Goal: Task Accomplishment & Management: Manage account settings

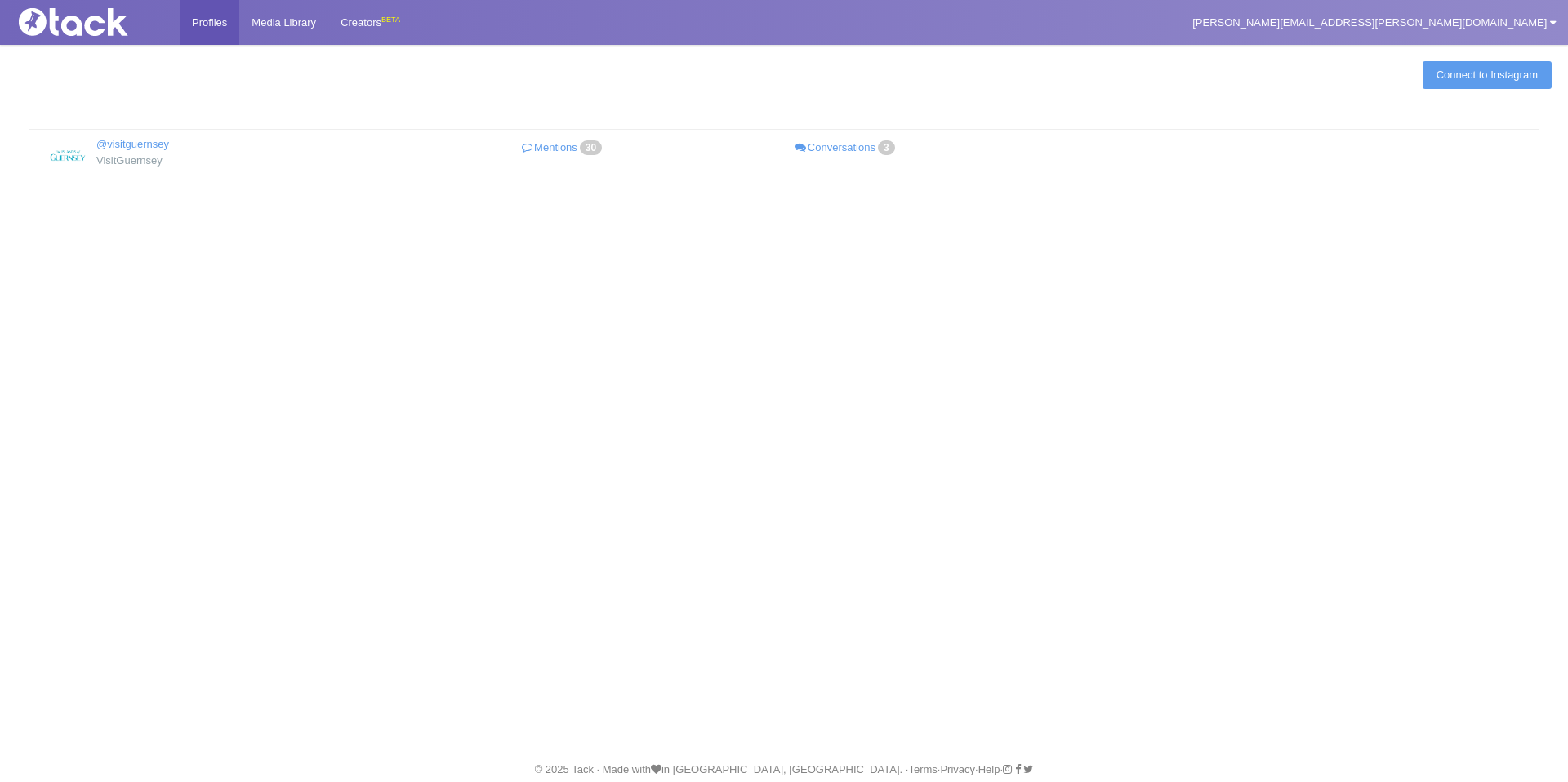
click at [64, 26] on img at bounding box center [94, 22] width 163 height 28
click at [1413, 13] on link "emily.ravenscroft@tpagency.com" at bounding box center [1374, 22] width 388 height 45
click at [1480, 51] on link "My Settings" at bounding box center [1502, 60] width 129 height 22
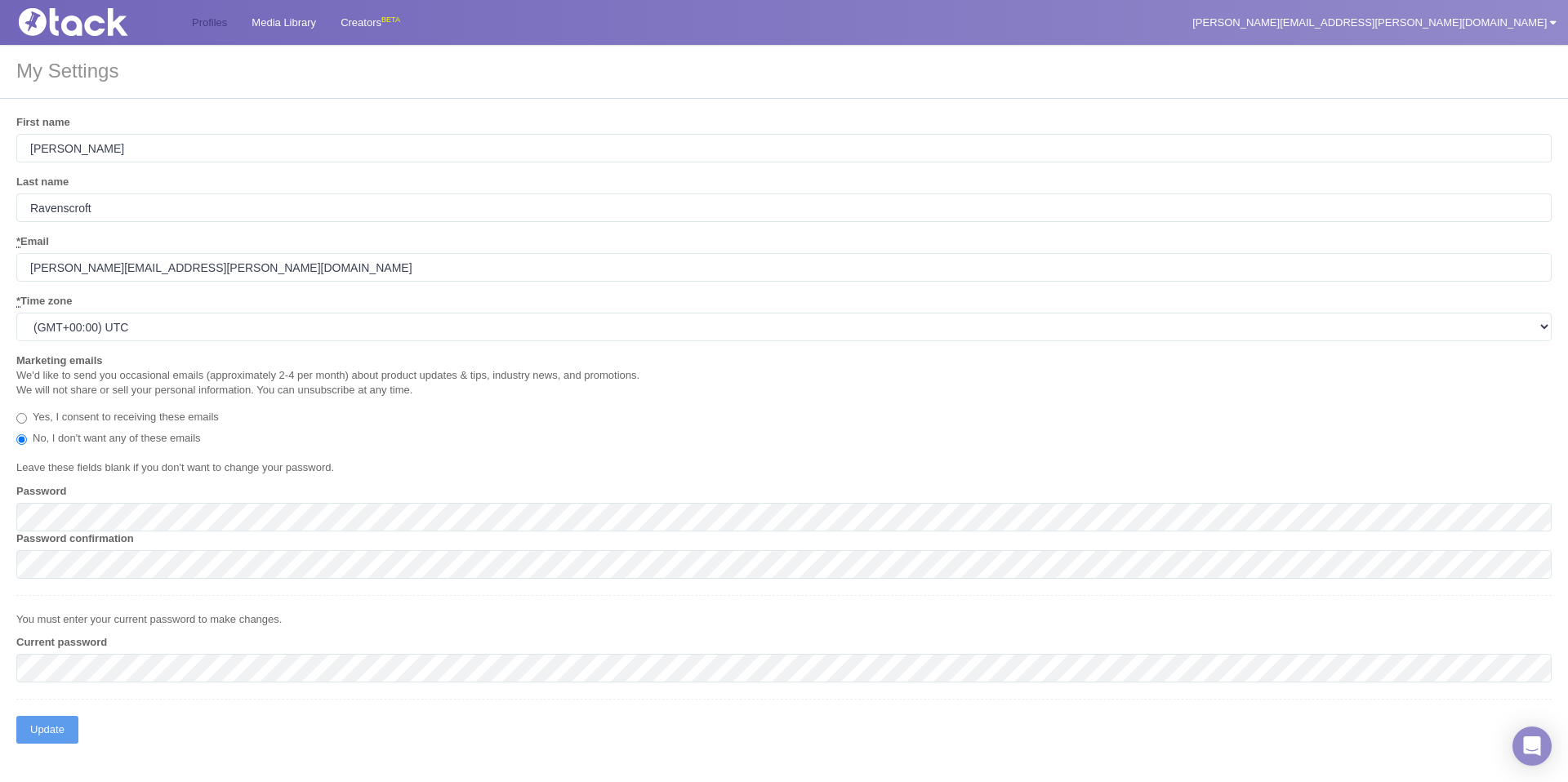
scroll to position [5, 0]
click at [190, 18] on link "Profiles" at bounding box center [209, 22] width 59 height 45
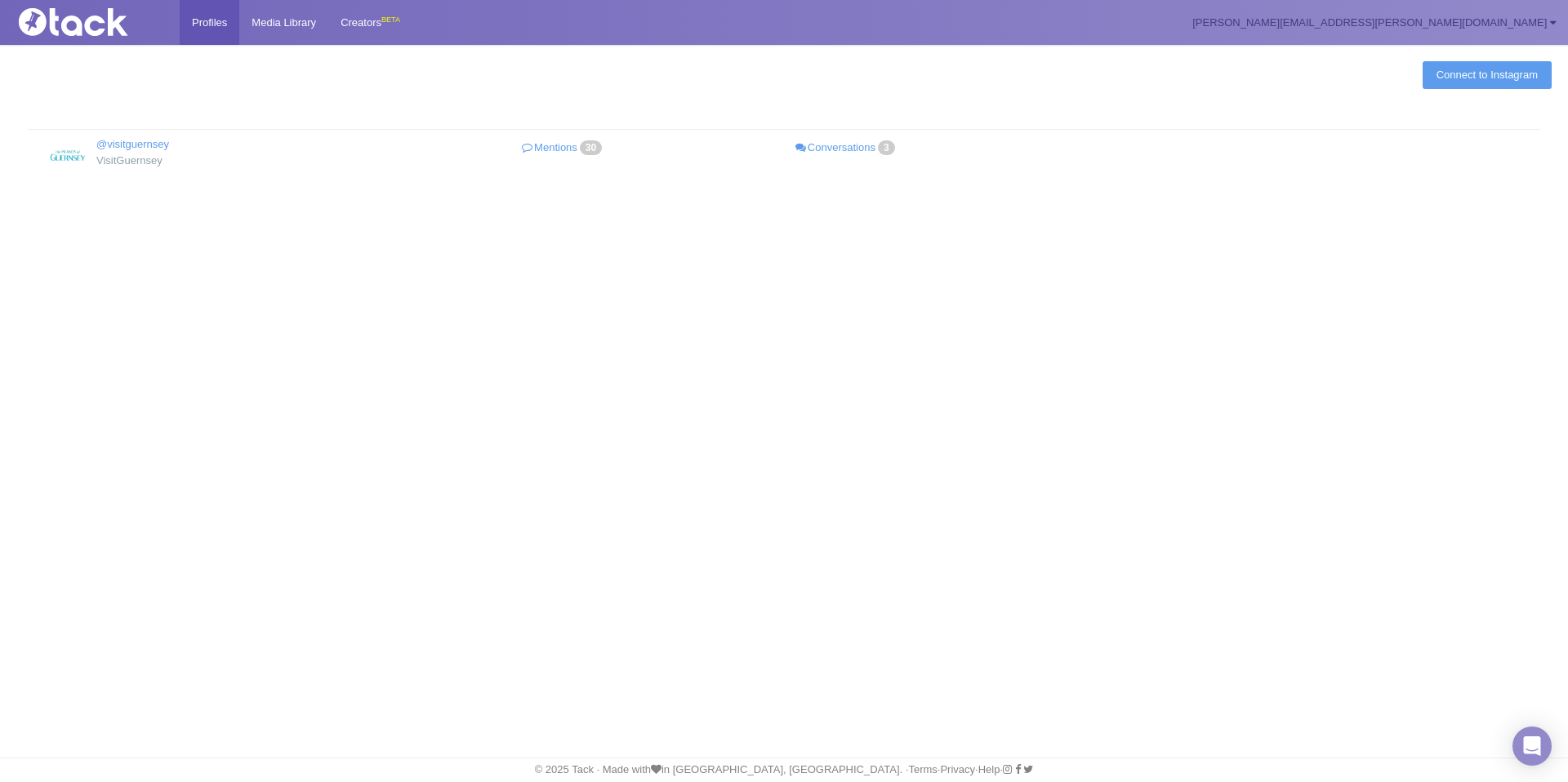
click at [1488, 28] on link "emily.ravenscroft@tpagency.com" at bounding box center [1374, 22] width 388 height 45
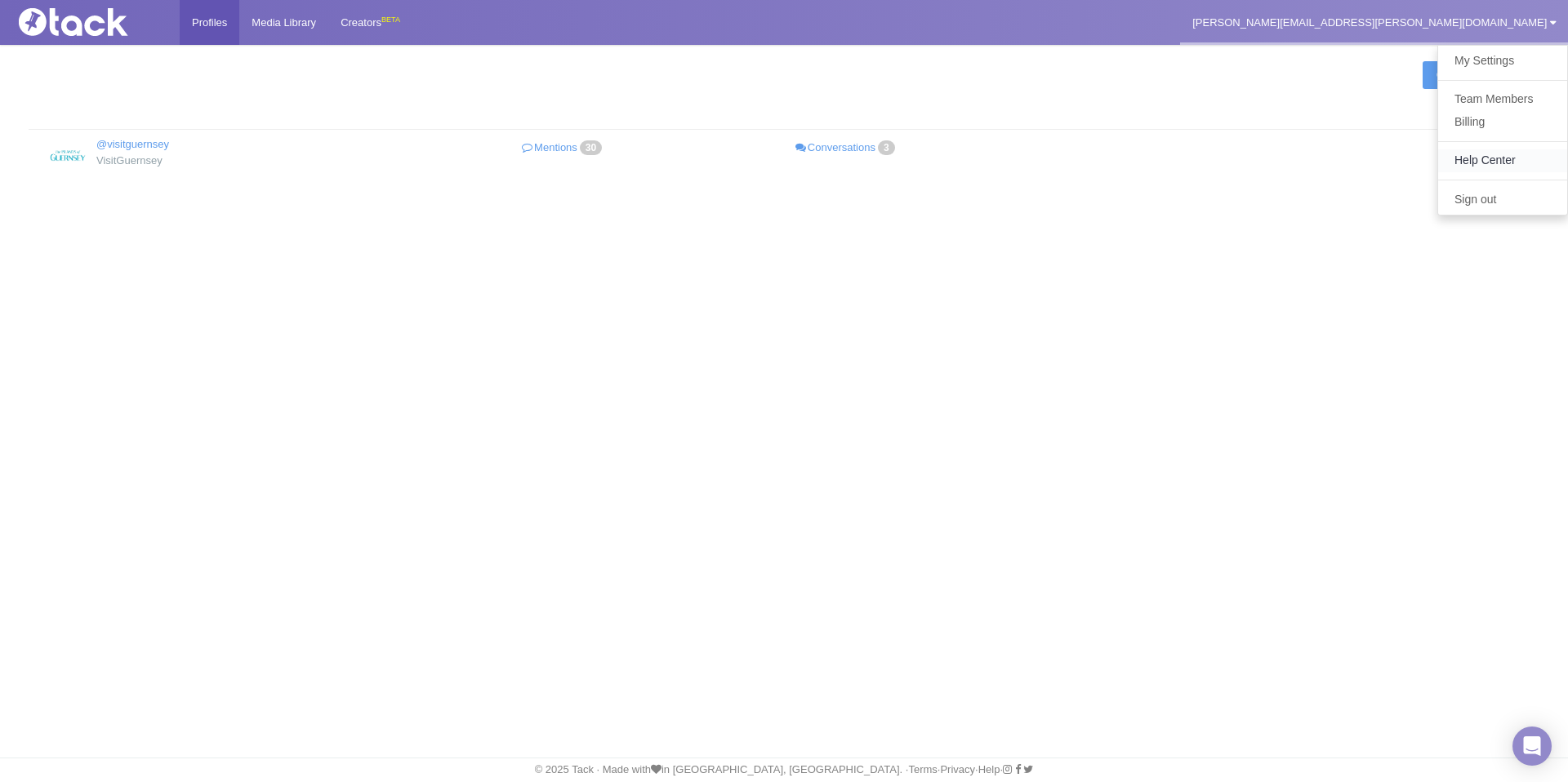
click at [1495, 159] on link "Help Center" at bounding box center [1502, 160] width 129 height 22
click at [842, 147] on link "Conversations 3" at bounding box center [847, 148] width 283 height 24
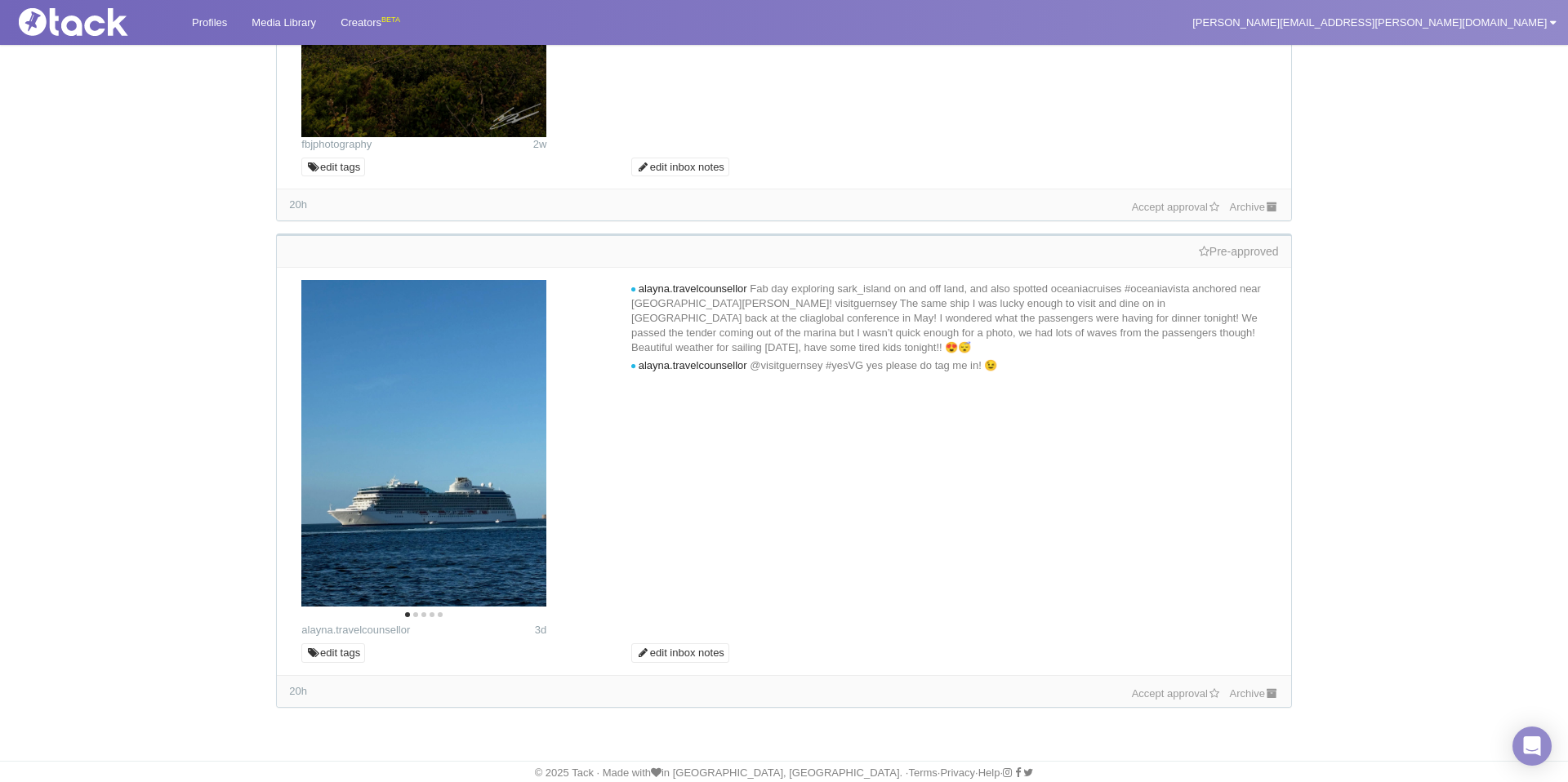
scroll to position [947, 0]
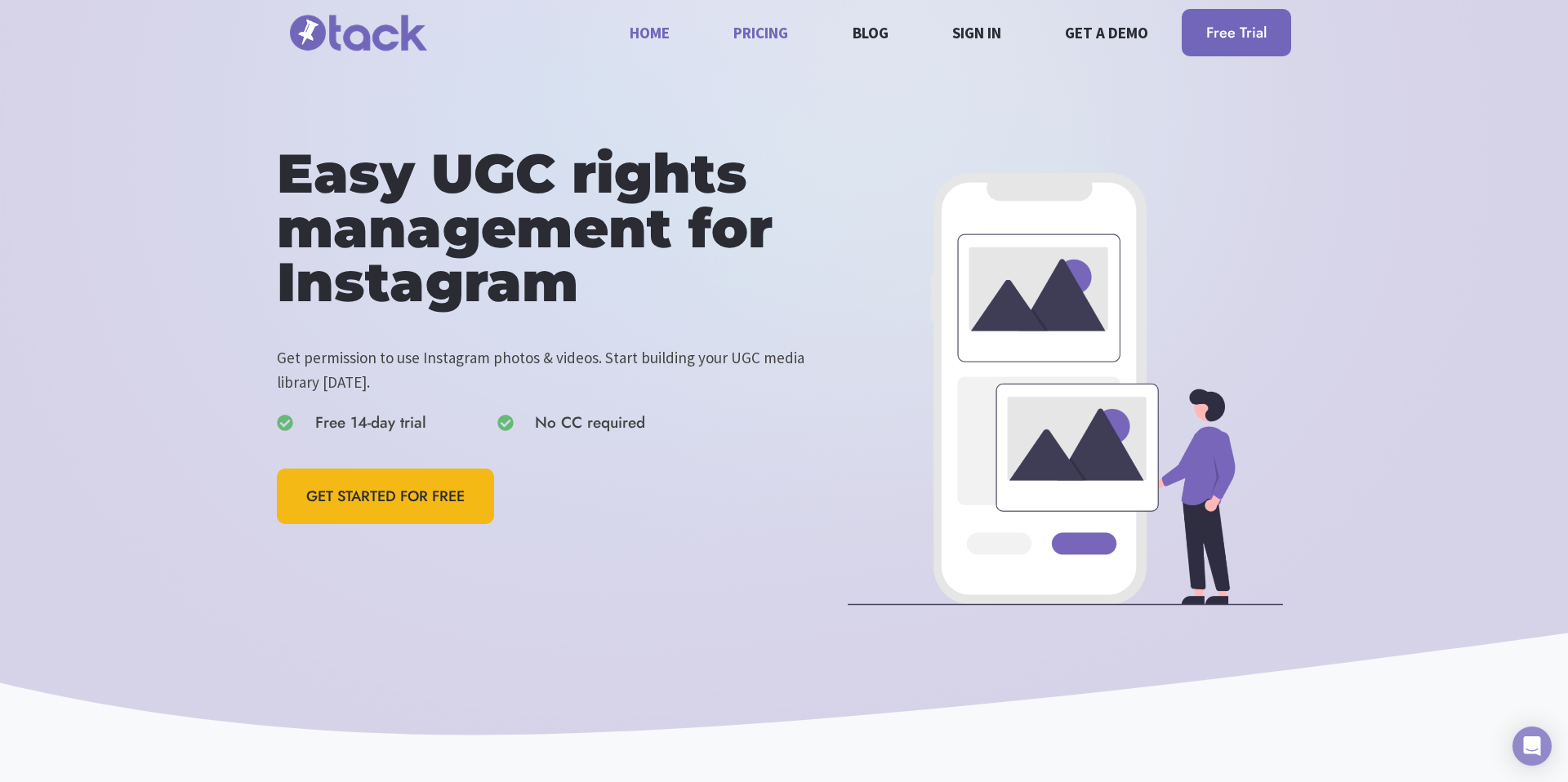
click at [758, 29] on link "Pricing" at bounding box center [760, 32] width 73 height 44
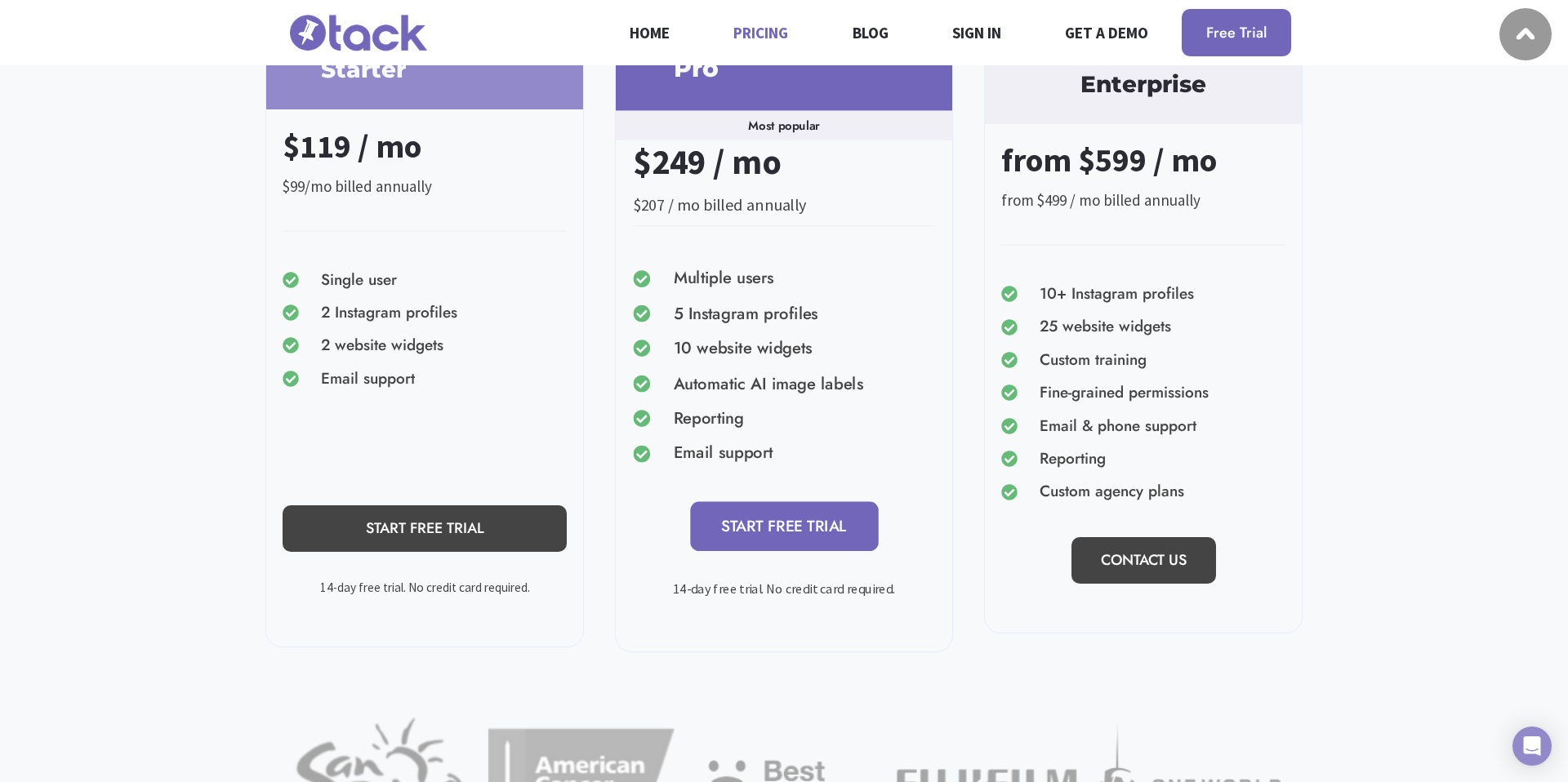
scroll to position [398, 0]
